Goal: Browse casually

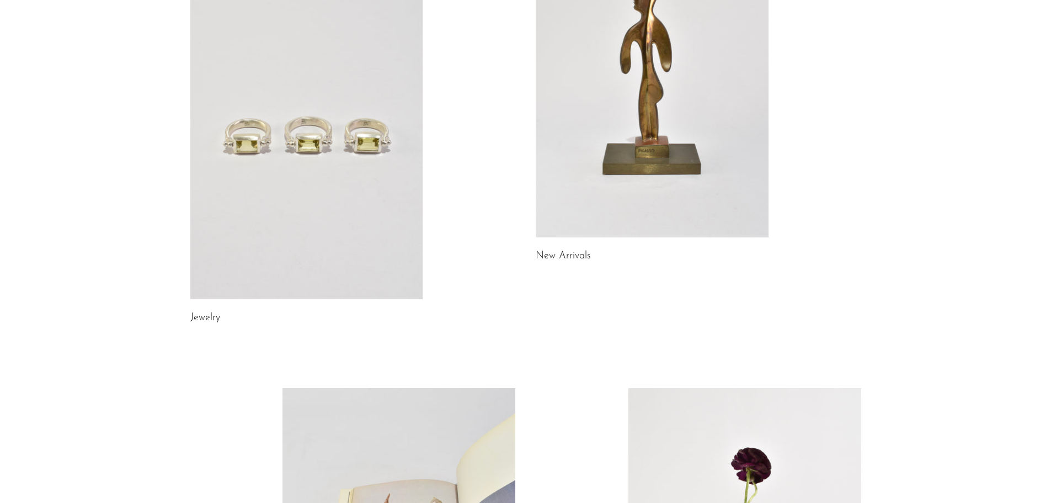
scroll to position [571, 0]
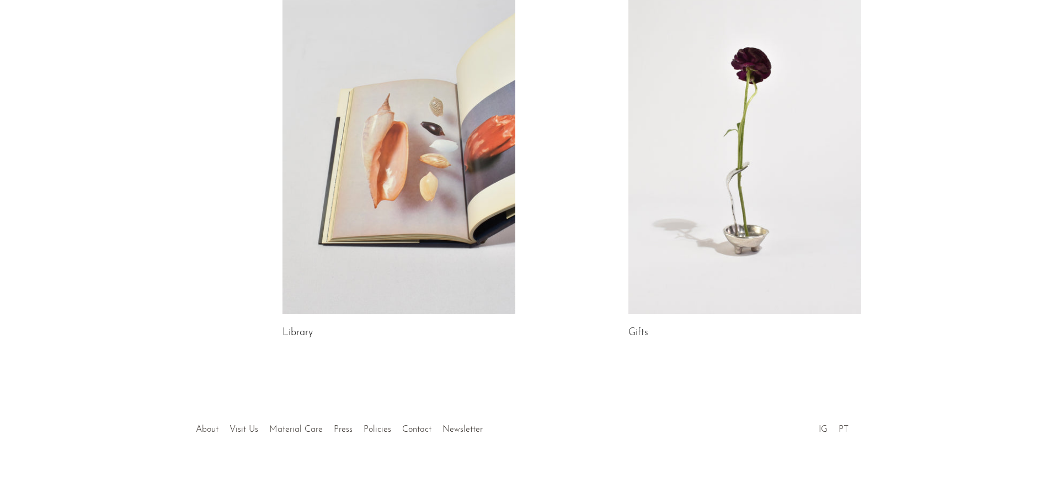
click at [711, 231] on link at bounding box center [745, 151] width 233 height 326
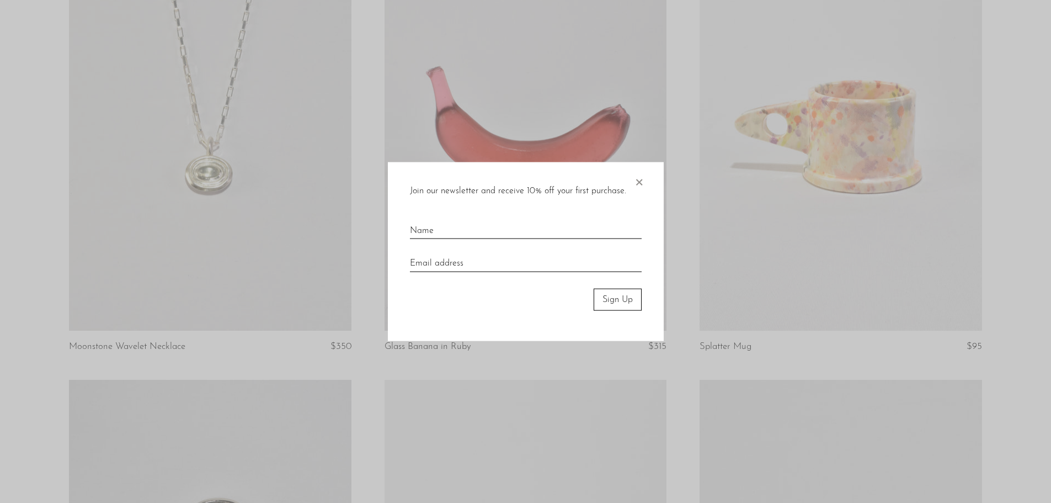
scroll to position [993, 0]
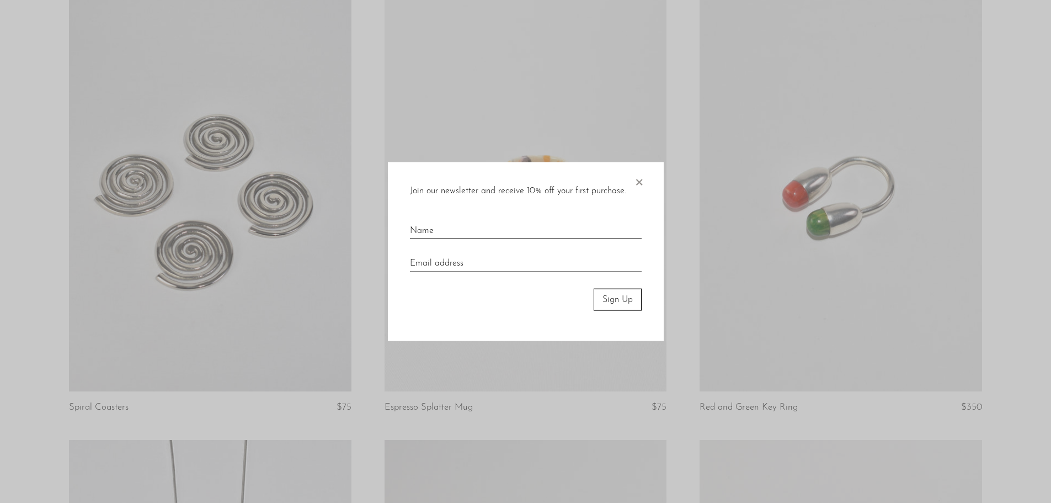
click at [640, 177] on span "×" at bounding box center [639, 179] width 11 height 35
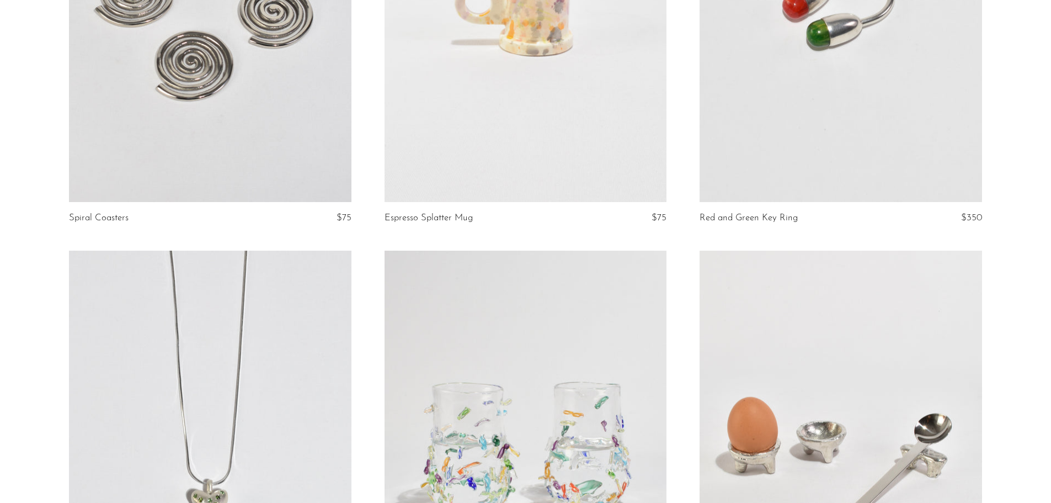
scroll to position [1214, 0]
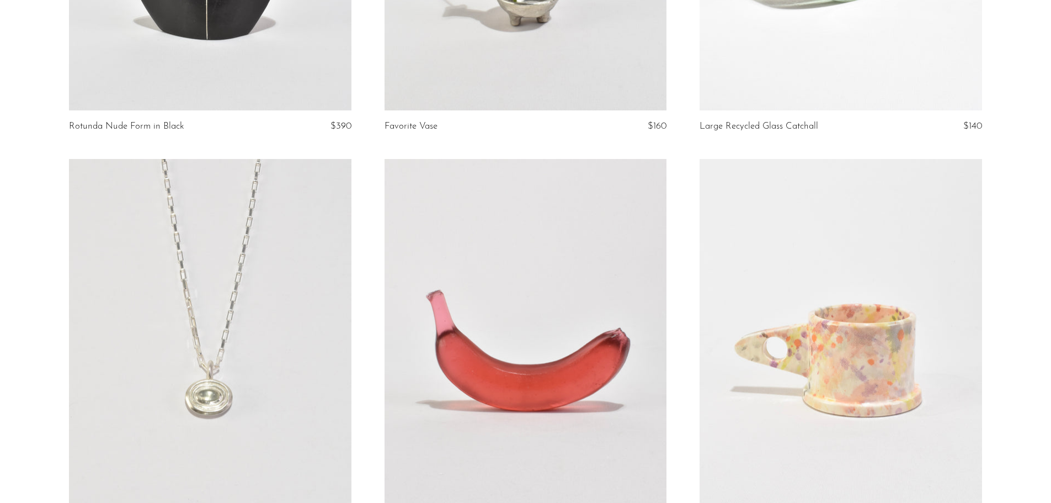
scroll to position [442, 0]
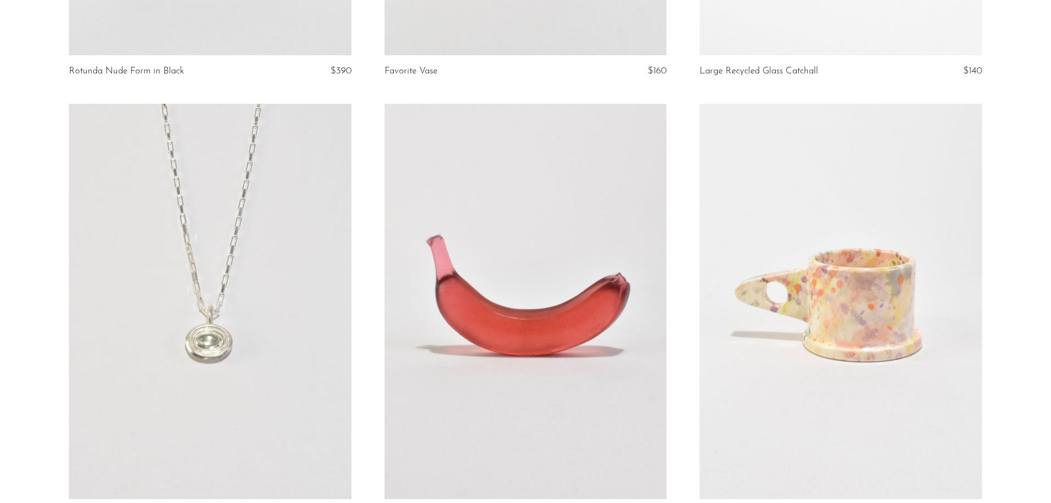
click at [428, 232] on link at bounding box center [526, 301] width 282 height 395
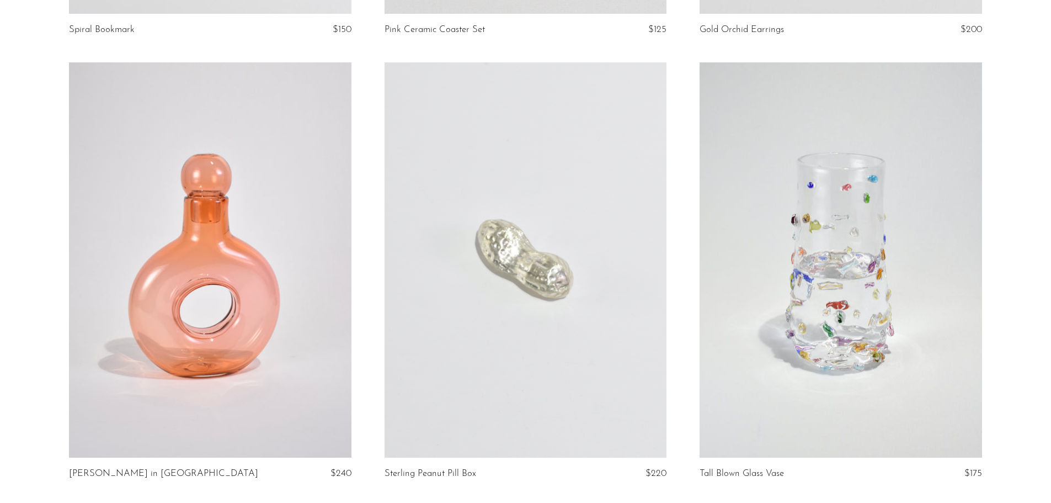
scroll to position [3698, 0]
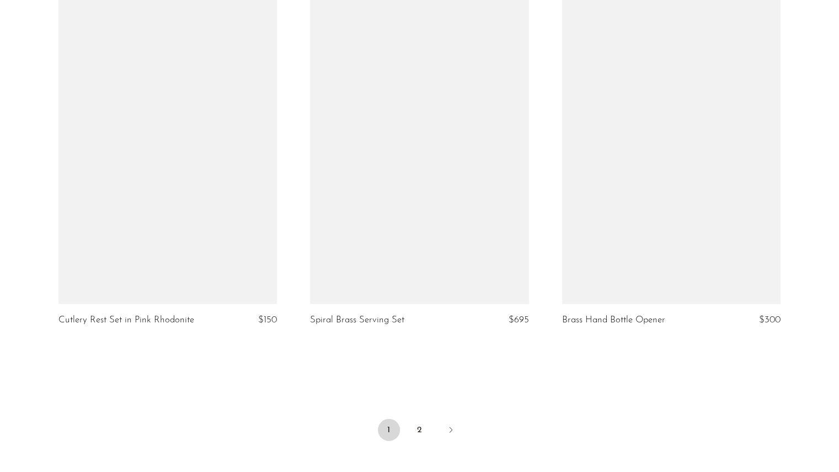
scroll to position [4155, 0]
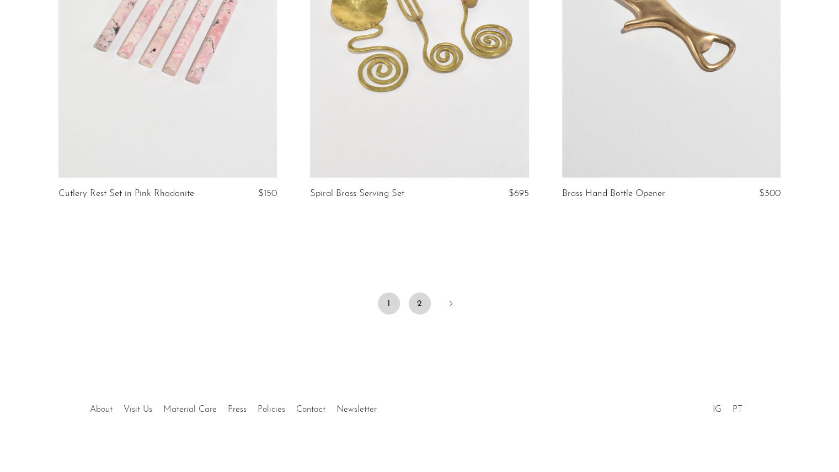
click at [417, 293] on link "2" at bounding box center [420, 304] width 22 height 22
